Goal: Information Seeking & Learning: Learn about a topic

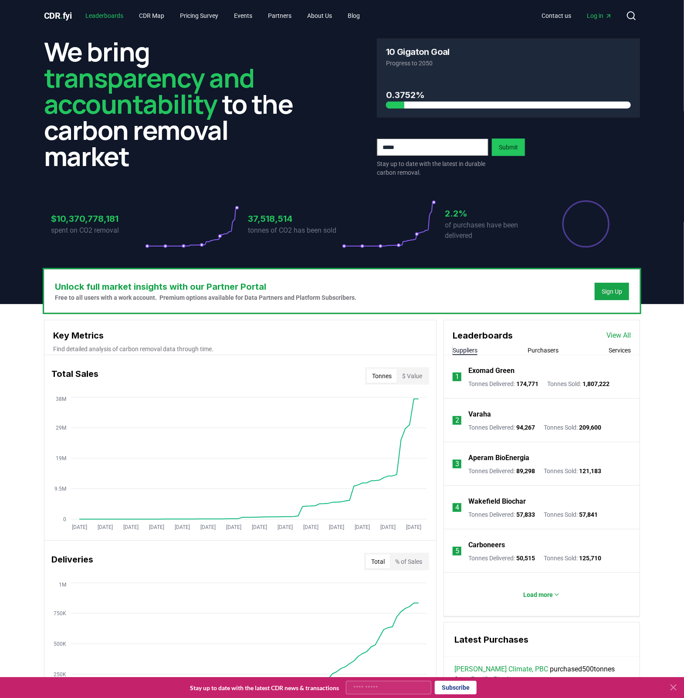
click at [111, 17] on link "Leaderboards" at bounding box center [105, 16] width 52 height 16
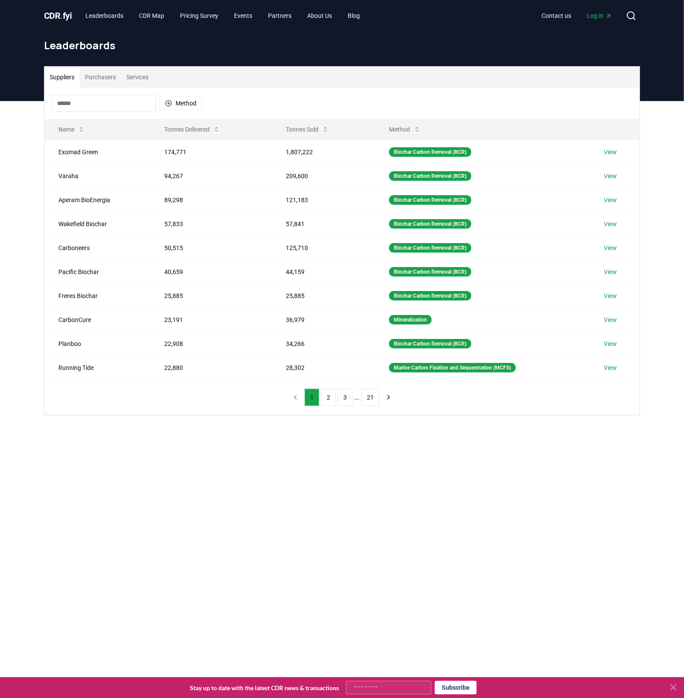
click at [111, 76] on button "Purchasers" at bounding box center [100, 77] width 41 height 21
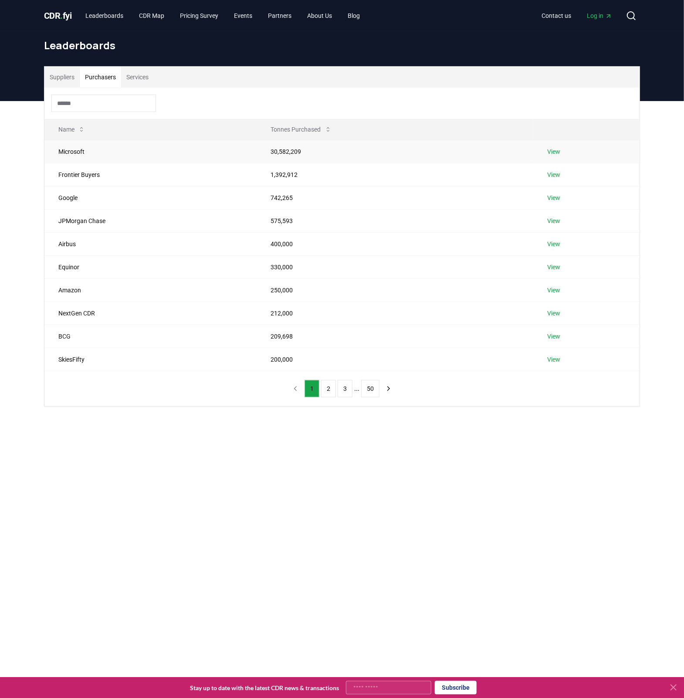
click at [72, 151] on td "Microsoft" at bounding box center [150, 151] width 213 height 23
click at [272, 156] on td "30,582,209" at bounding box center [395, 151] width 277 height 23
click at [559, 155] on link "View" at bounding box center [553, 151] width 13 height 9
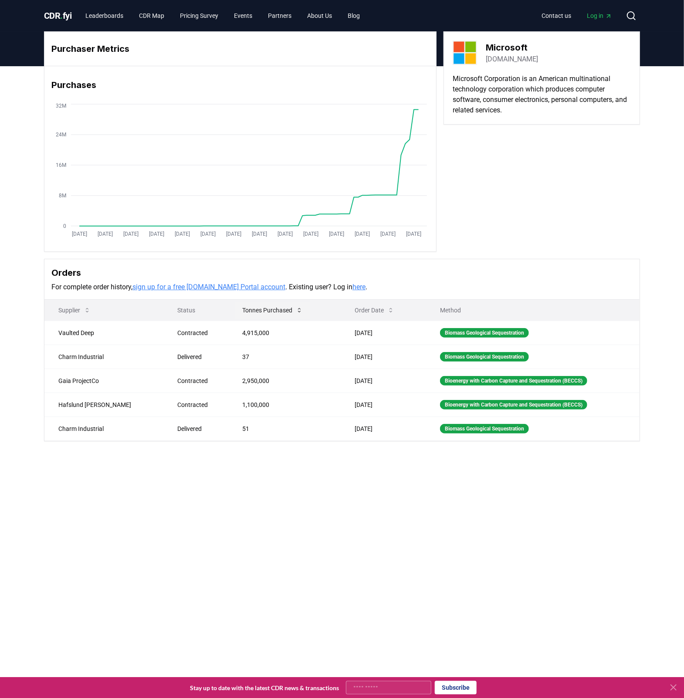
click at [296, 311] on icon at bounding box center [299, 310] width 7 height 7
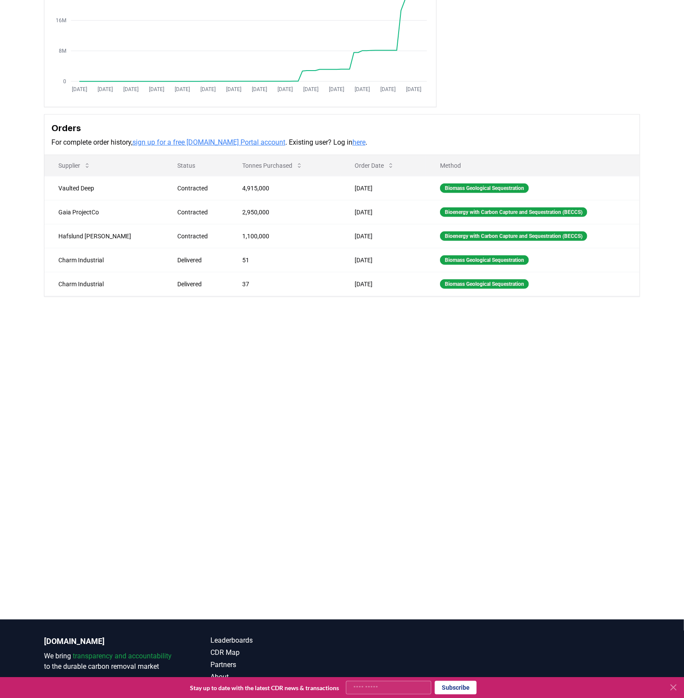
scroll to position [145, 0]
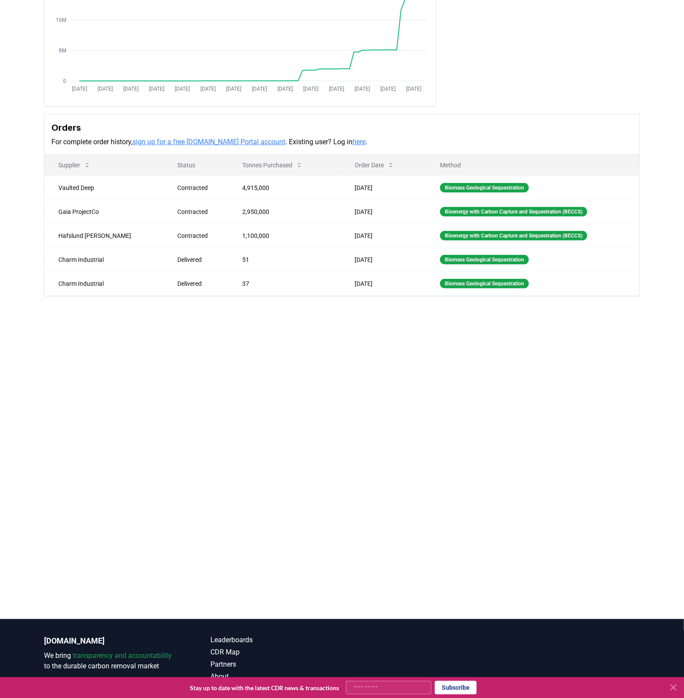
click at [352, 144] on link "here" at bounding box center [358, 142] width 13 height 8
